Goal: Transaction & Acquisition: Purchase product/service

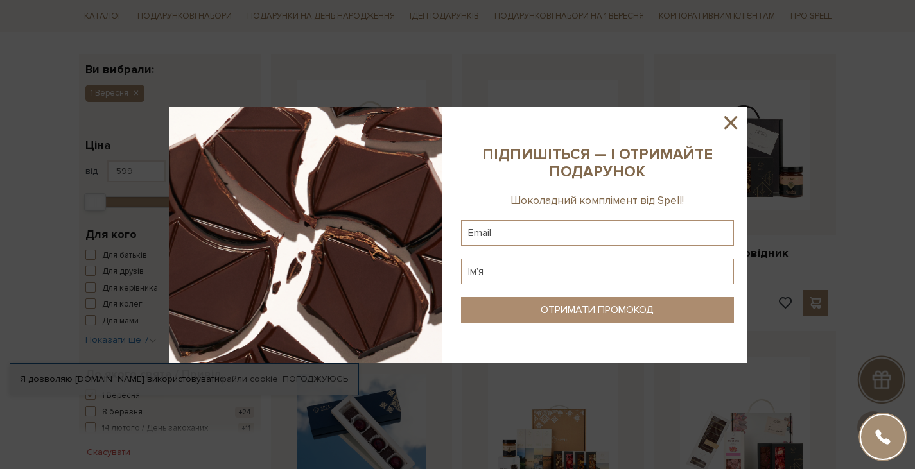
click at [729, 116] on icon at bounding box center [731, 123] width 22 height 22
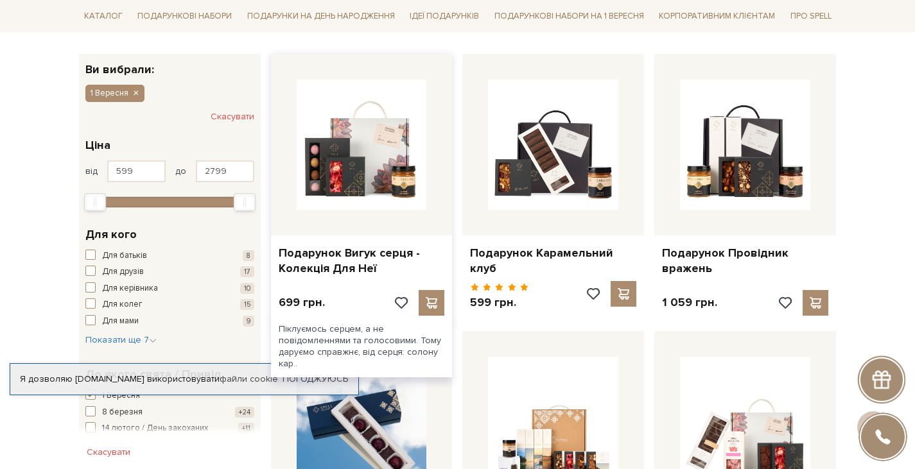
click at [361, 225] on div at bounding box center [362, 145] width 182 height 182
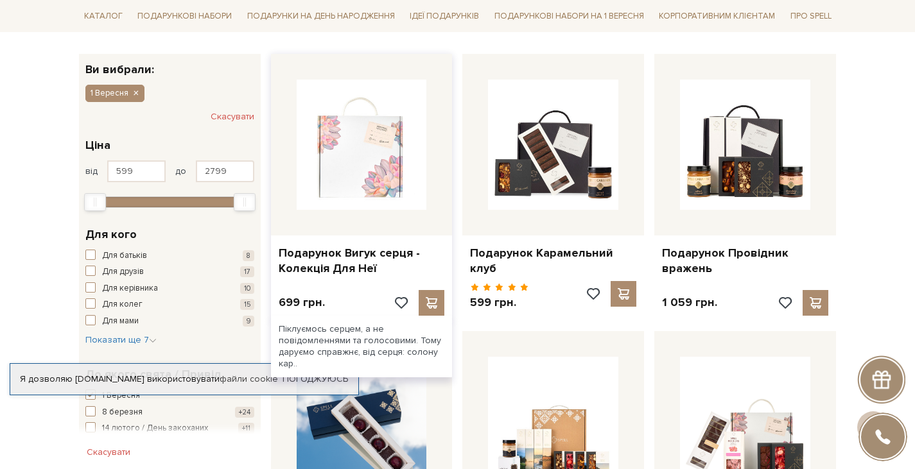
click at [357, 177] on img at bounding box center [362, 145] width 130 height 130
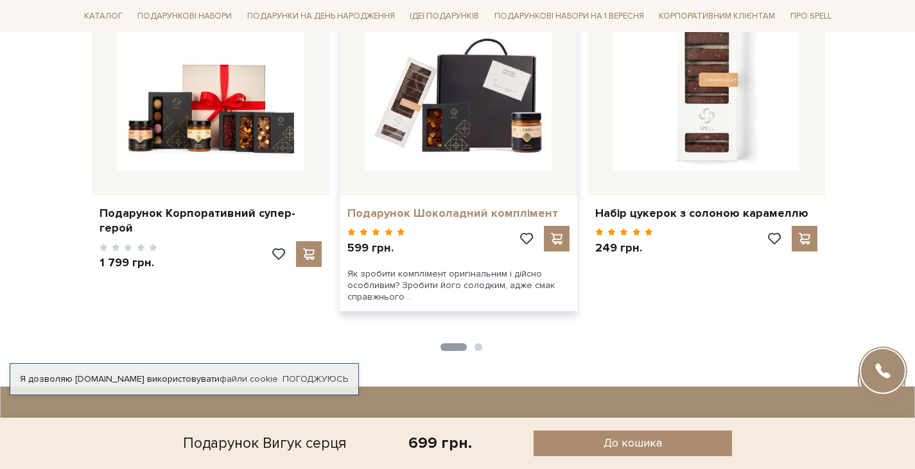
scroll to position [1028, 0]
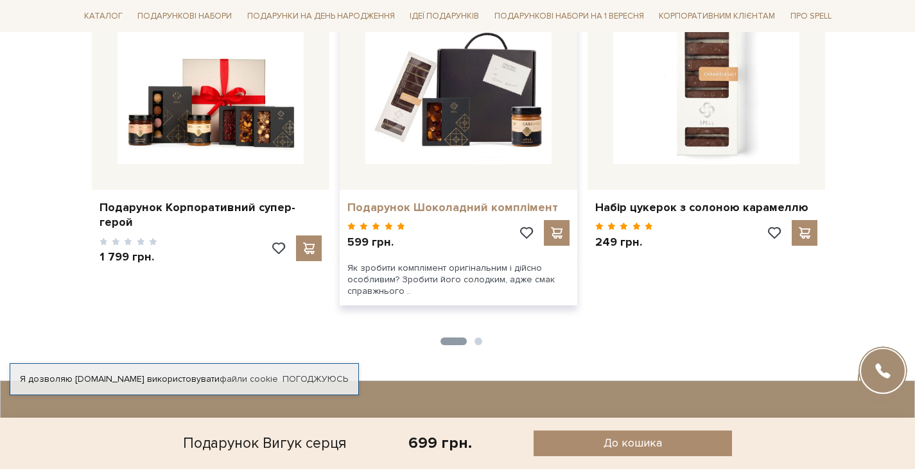
click at [397, 200] on link "Подарунок Шоколадний комплімент" at bounding box center [458, 207] width 222 height 15
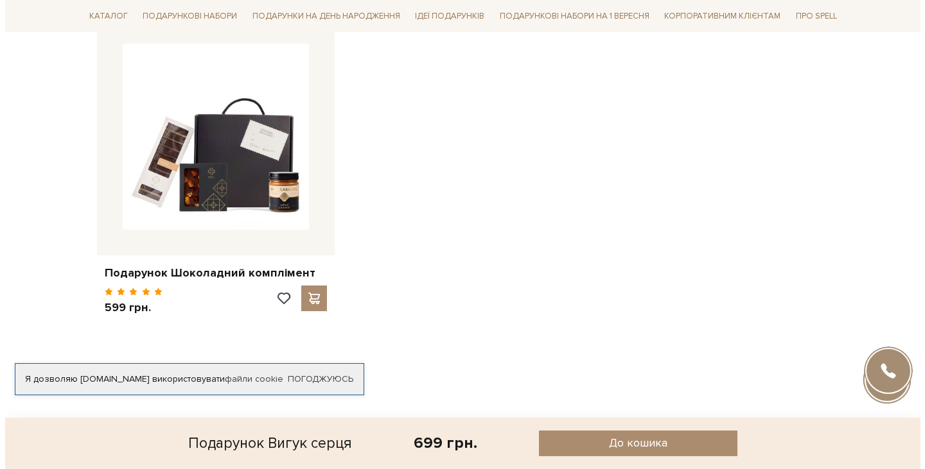
scroll to position [963, 0]
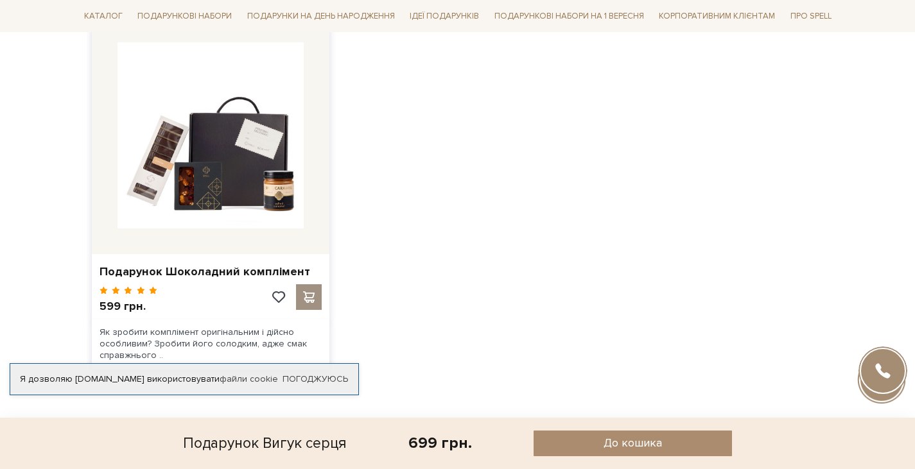
click at [306, 292] on span at bounding box center [309, 298] width 16 height 12
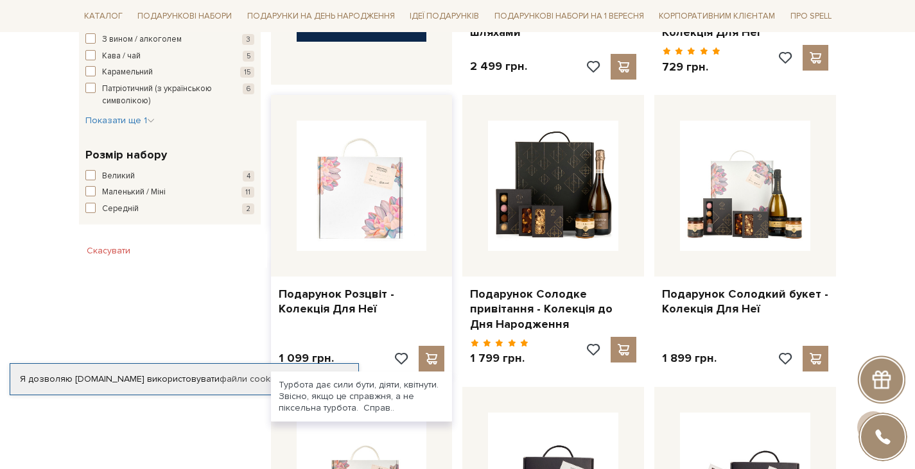
scroll to position [706, 0]
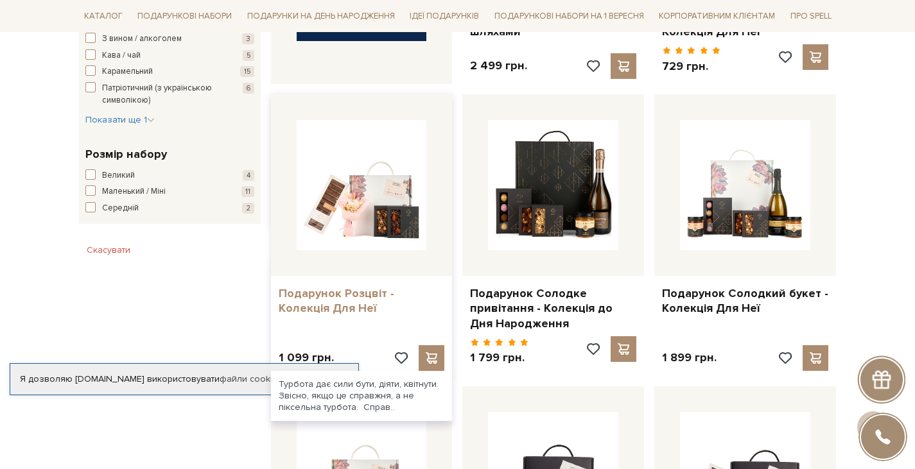
click at [364, 286] on link "Подарунок Розцвіт - Колекція Для Неї" at bounding box center [362, 301] width 166 height 30
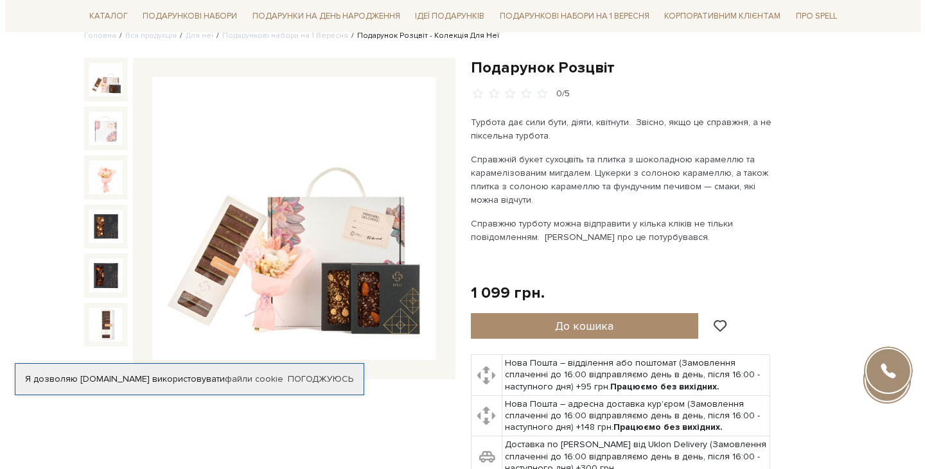
scroll to position [128, 0]
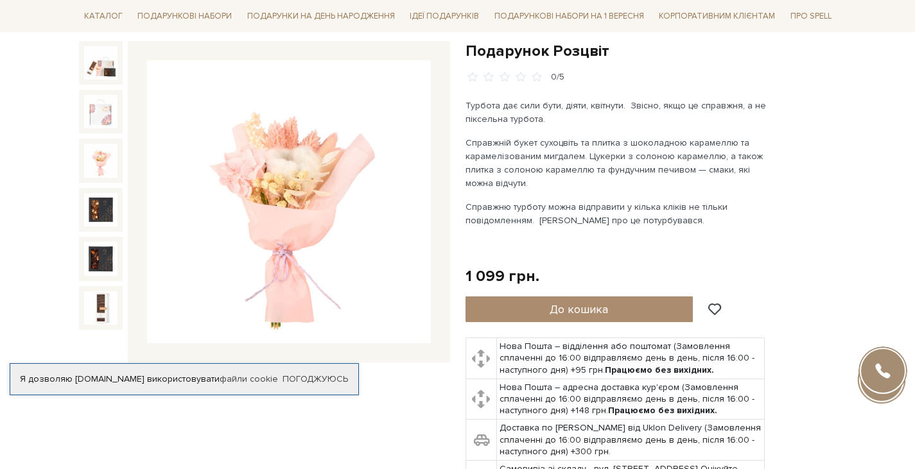
click at [113, 171] on img at bounding box center [100, 160] width 33 height 33
